Goal: Find specific page/section: Find specific page/section

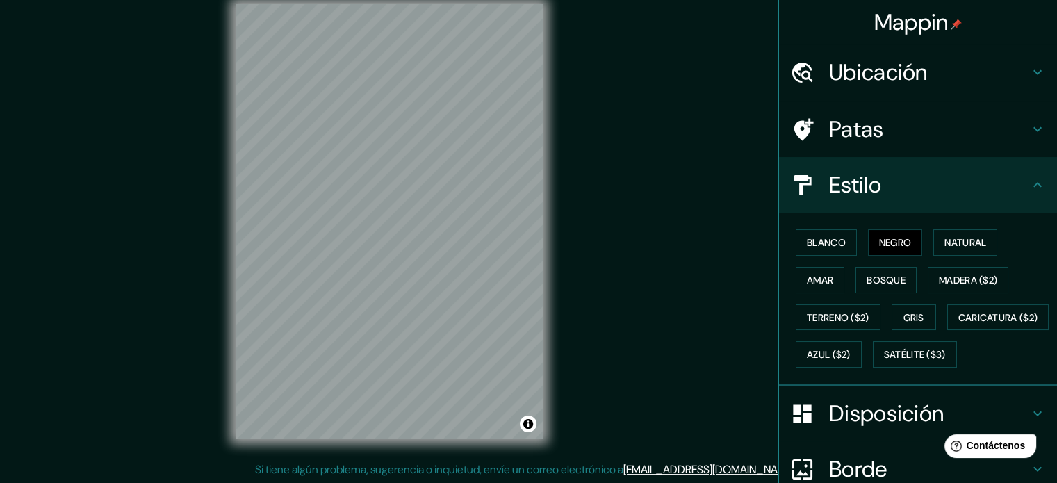
click at [850, 63] on font "Ubicación" at bounding box center [878, 72] width 99 height 29
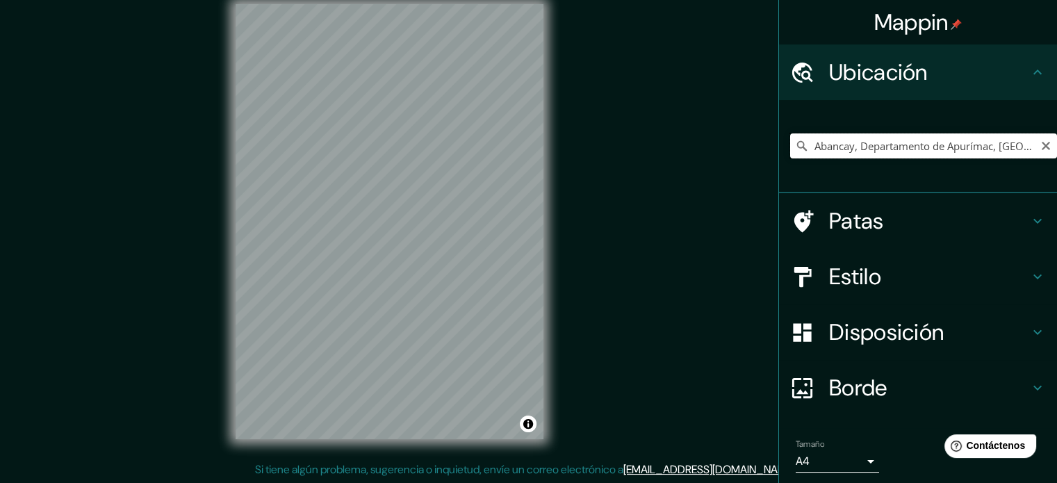
click at [842, 152] on input "Abancay, Departamento de Apurímac, [GEOGRAPHIC_DATA]" at bounding box center [923, 145] width 267 height 25
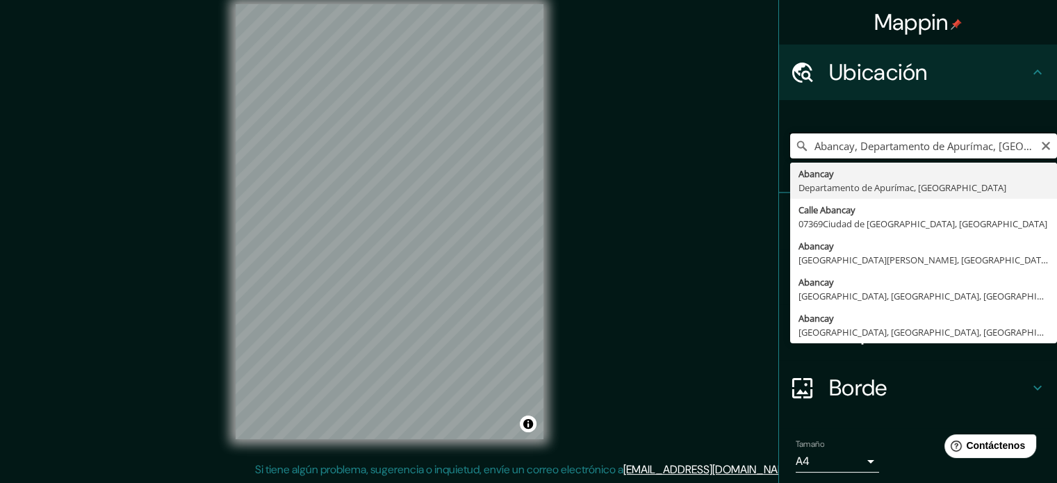
click at [842, 152] on input "Abancay, Departamento de Apurímac, [GEOGRAPHIC_DATA]" at bounding box center [923, 145] width 267 height 25
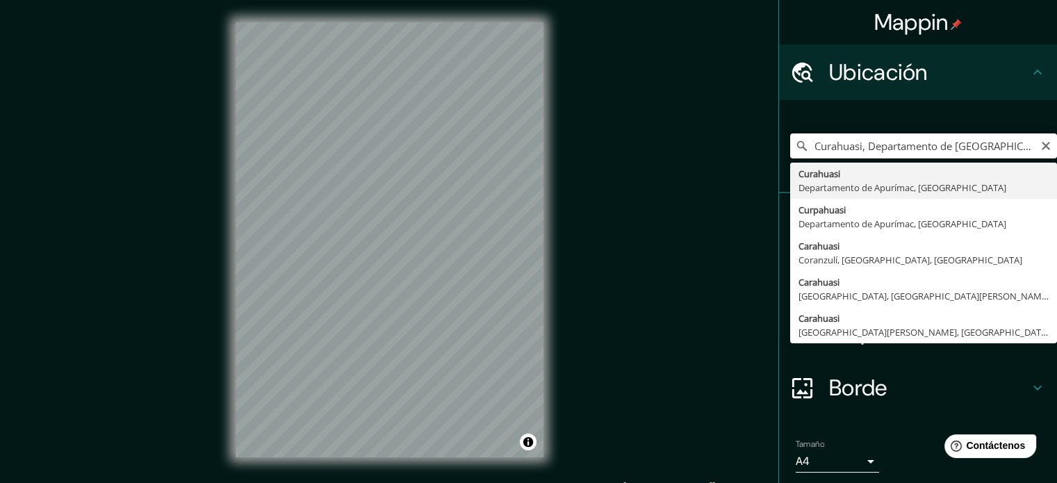
click at [922, 156] on input "Curahuasi, Departamento de [GEOGRAPHIC_DATA], [GEOGRAPHIC_DATA]" at bounding box center [923, 145] width 267 height 25
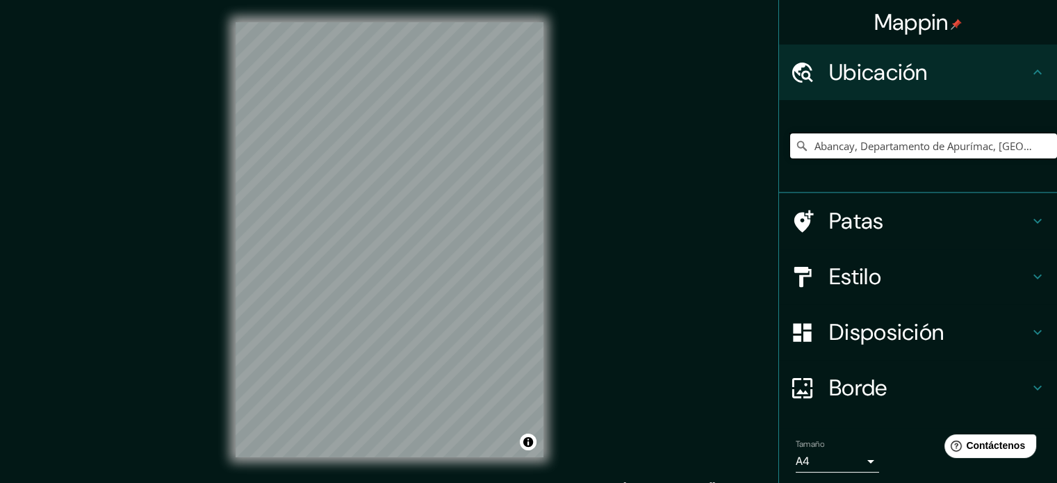
type input "Abancay, Departamento de Apurímac, [GEOGRAPHIC_DATA]"
